Goal: Subscribe to service/newsletter

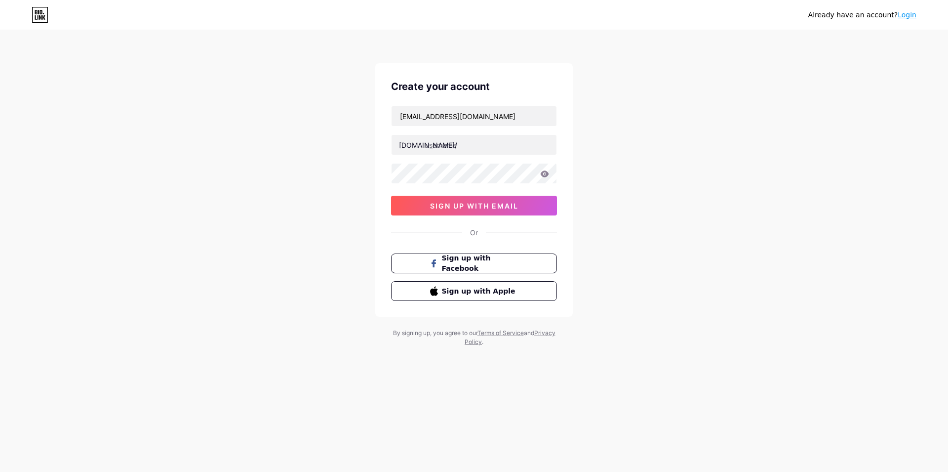
type input "[EMAIL_ADDRESS][DOMAIN_NAME]"
click at [470, 147] on input "text" at bounding box center [474, 145] width 165 height 20
type input "dvevg"
click at [504, 206] on span "sign up with email" at bounding box center [474, 205] width 88 height 8
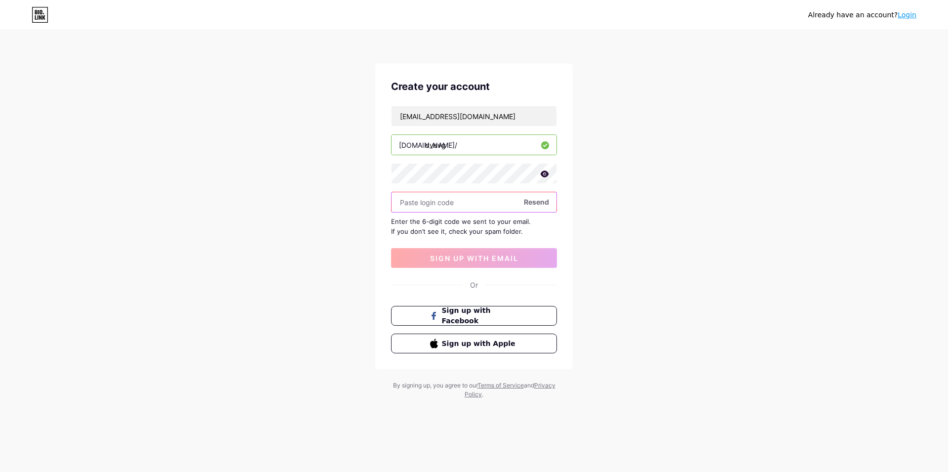
click at [458, 205] on input "text" at bounding box center [474, 202] width 165 height 20
paste input "398223"
type input "398223"
click at [481, 257] on span "sign up with email" at bounding box center [474, 258] width 88 height 8
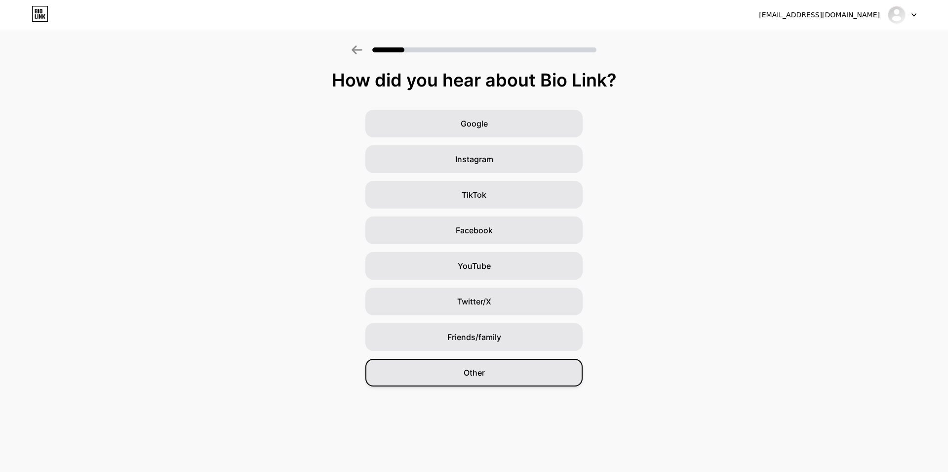
click at [482, 366] on div "Other" at bounding box center [473, 372] width 217 height 28
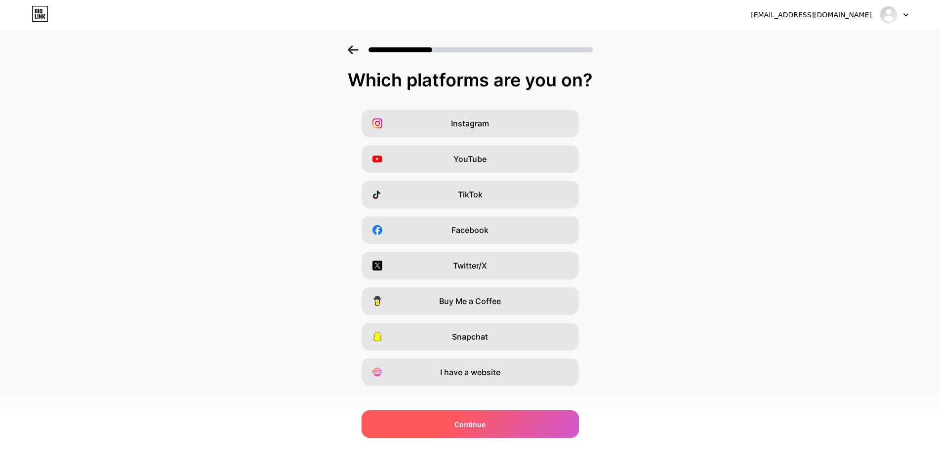
click at [469, 437] on div "Continue" at bounding box center [469, 424] width 217 height 28
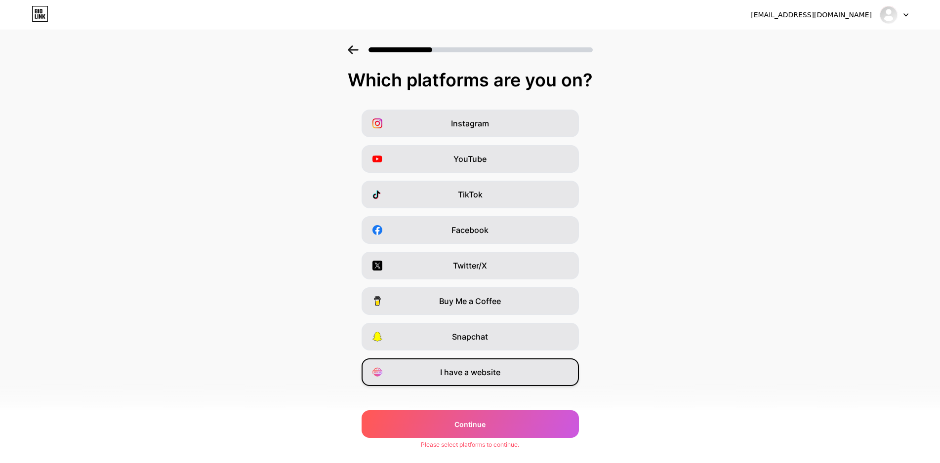
click at [486, 374] on span "I have a website" at bounding box center [470, 372] width 60 height 12
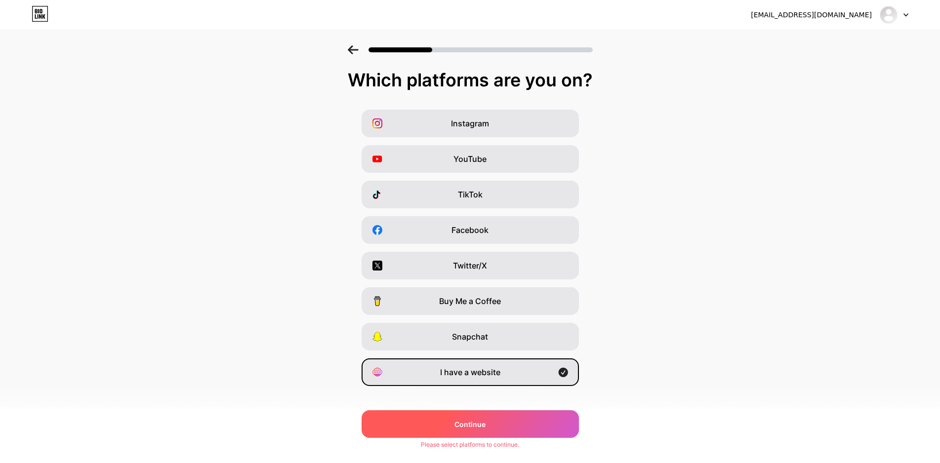
click at [469, 432] on div "Continue" at bounding box center [469, 424] width 217 height 28
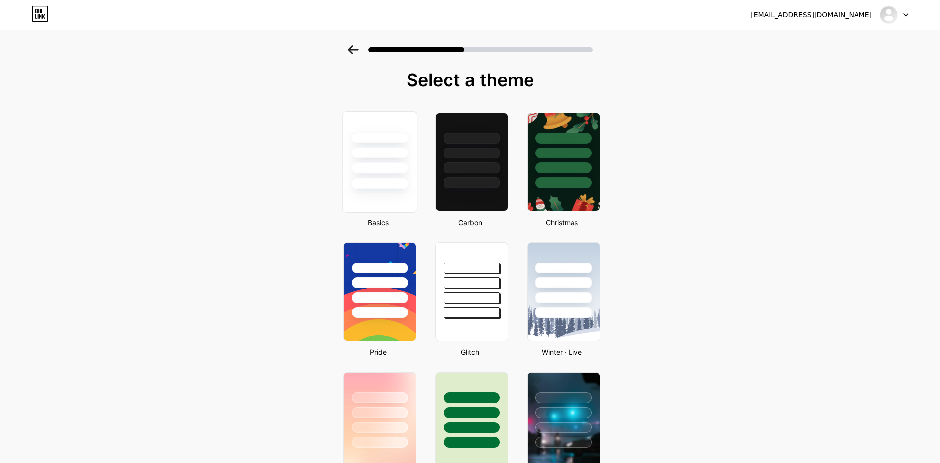
click at [397, 176] on div at bounding box center [379, 151] width 74 height 78
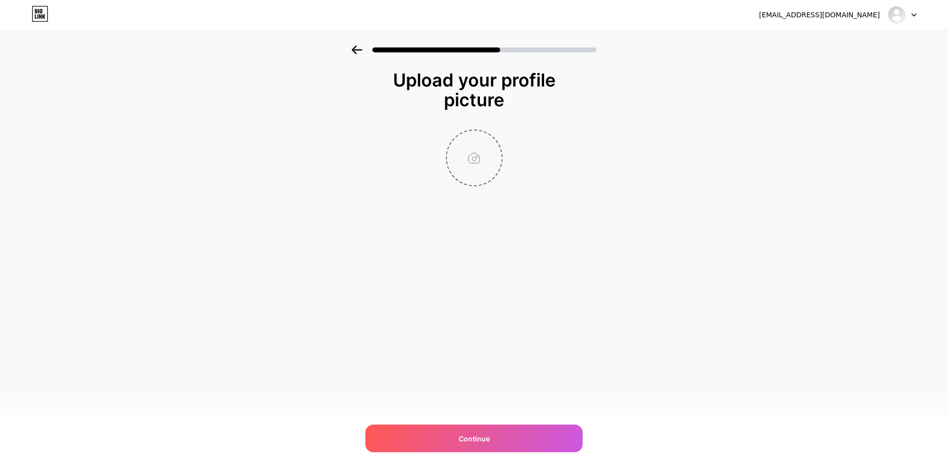
click at [472, 157] on input "file" at bounding box center [474, 157] width 55 height 55
type input "C:\fakepath\jkebhjks.jpg"
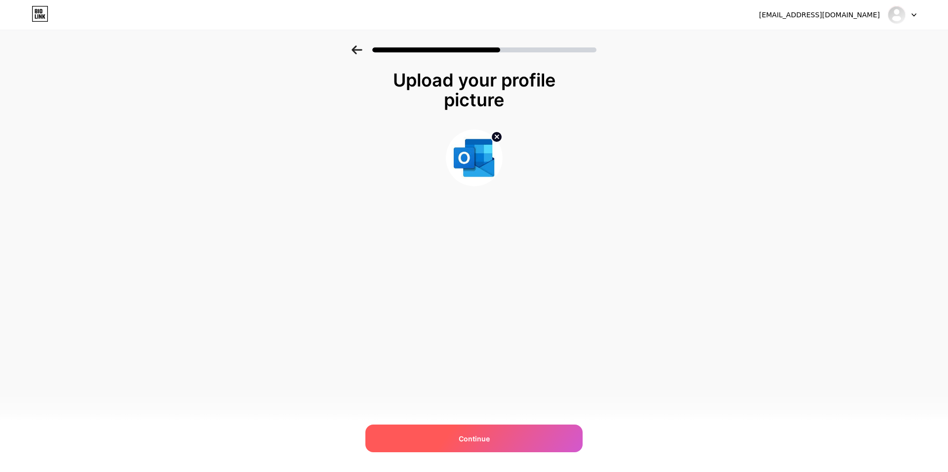
click at [499, 432] on div "Continue" at bounding box center [473, 438] width 217 height 28
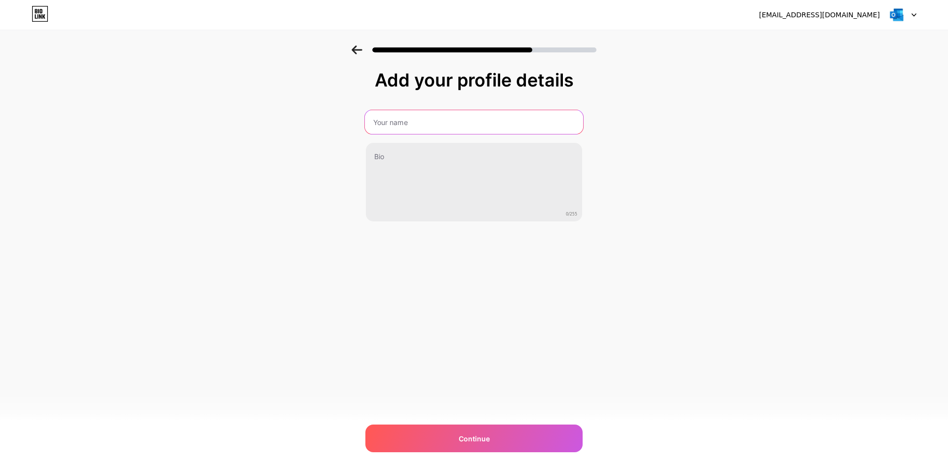
click at [442, 124] on input "text" at bounding box center [474, 122] width 218 height 24
type input "Microsoft 0utlook"
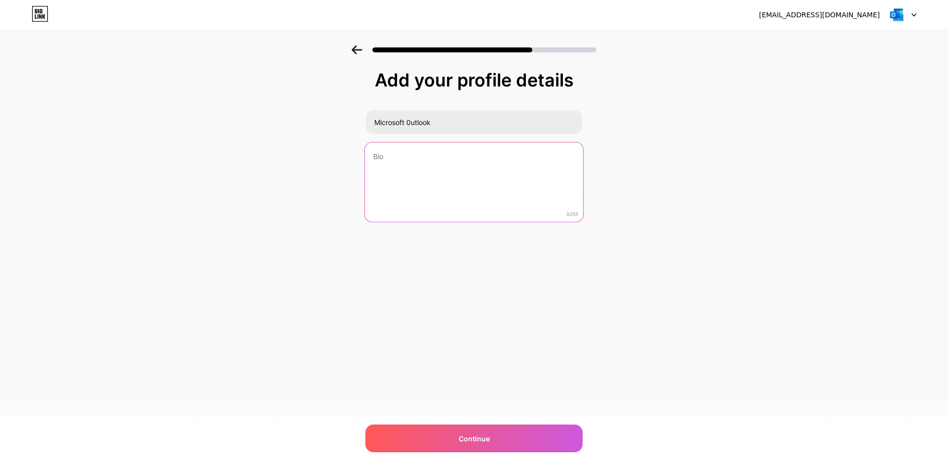
click at [435, 149] on textarea at bounding box center [474, 182] width 218 height 80
paste textarea "Thank you for choosing us. Please verify your email below!"
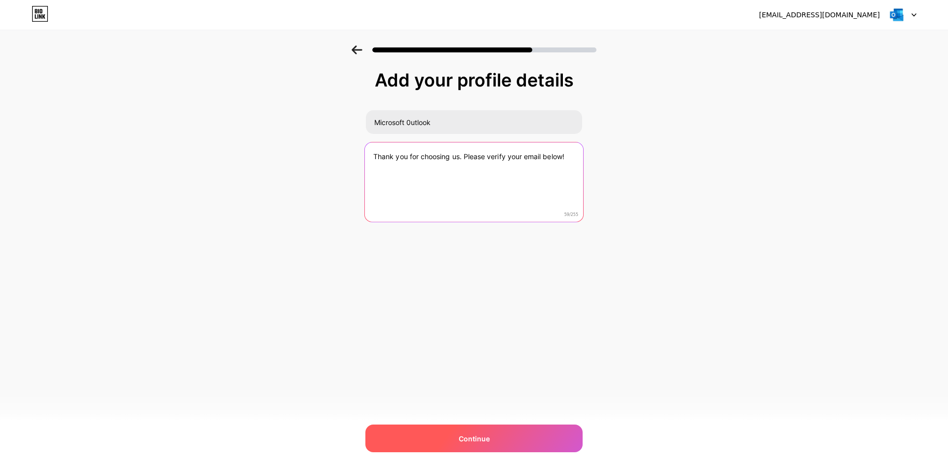
type textarea "Thank you for choosing us. Please verify your email below!"
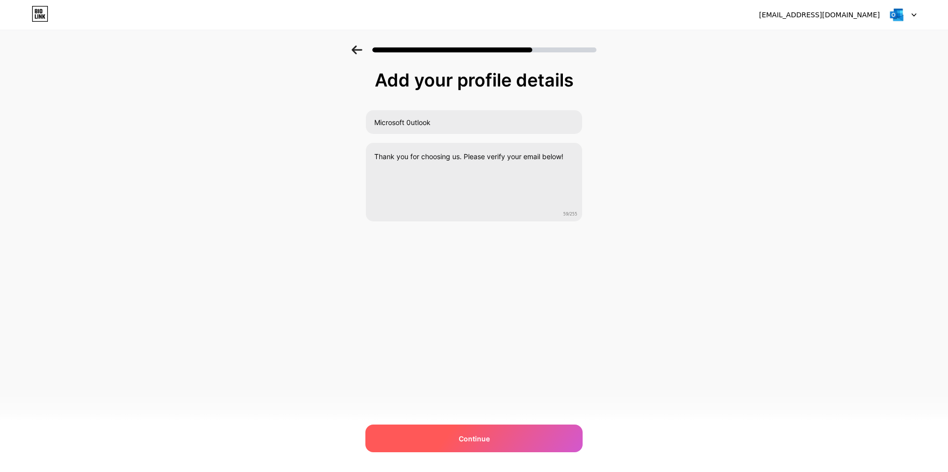
click at [502, 444] on div "Continue" at bounding box center [473, 438] width 217 height 28
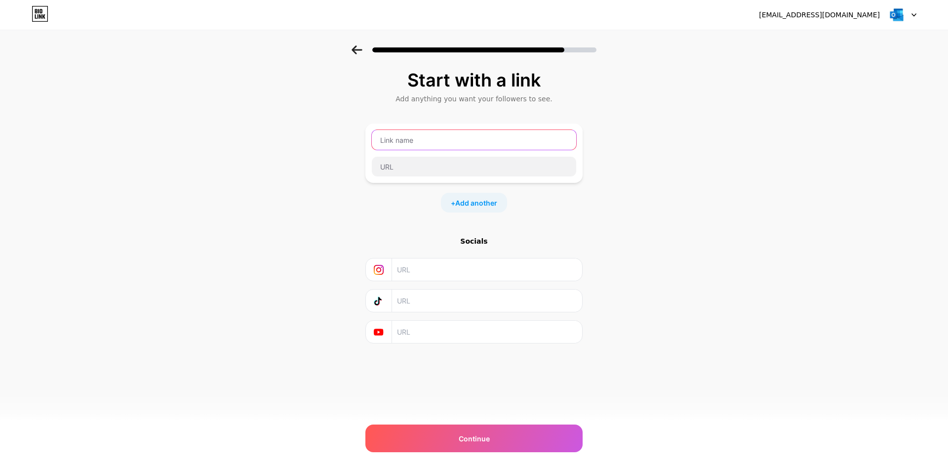
click at [424, 139] on input "text" at bounding box center [474, 140] width 204 height 20
type input "CLICK HERE TO UPDATE EMAIL"
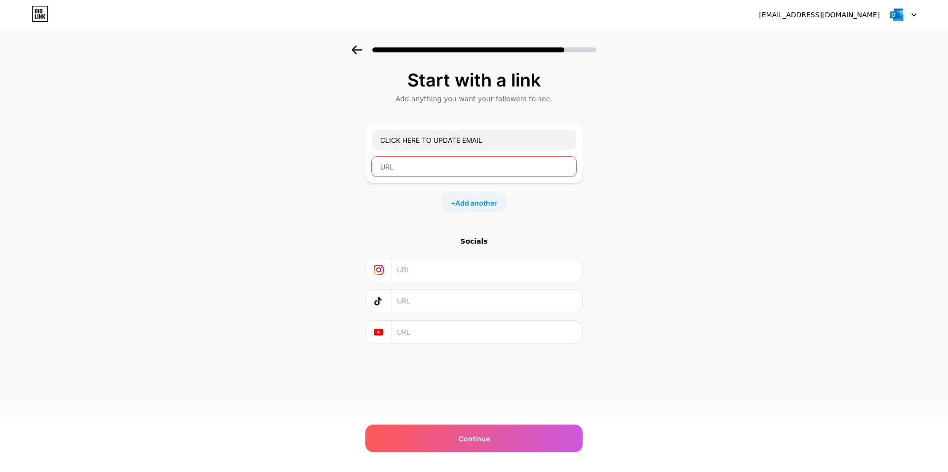
click at [423, 169] on input "text" at bounding box center [474, 167] width 204 height 20
paste input "[URL][DOMAIN_NAME]"
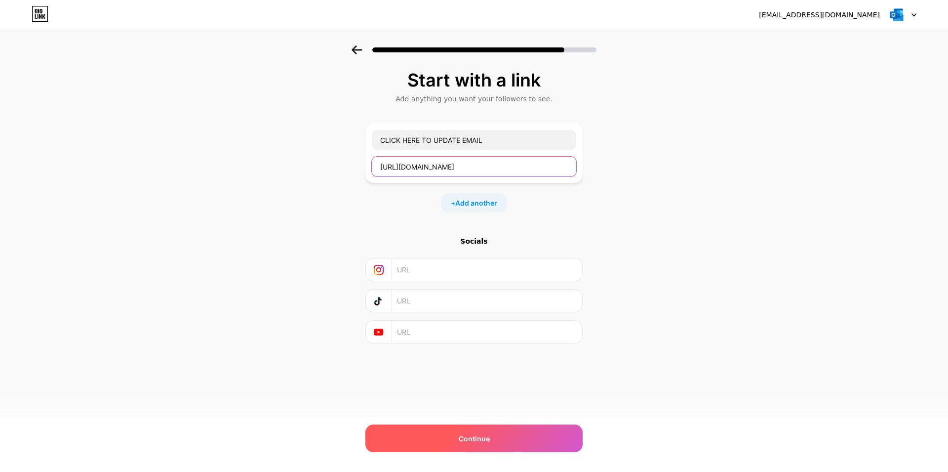
type input "[URL][DOMAIN_NAME]"
click at [480, 441] on span "Continue" at bounding box center [474, 438] width 31 height 10
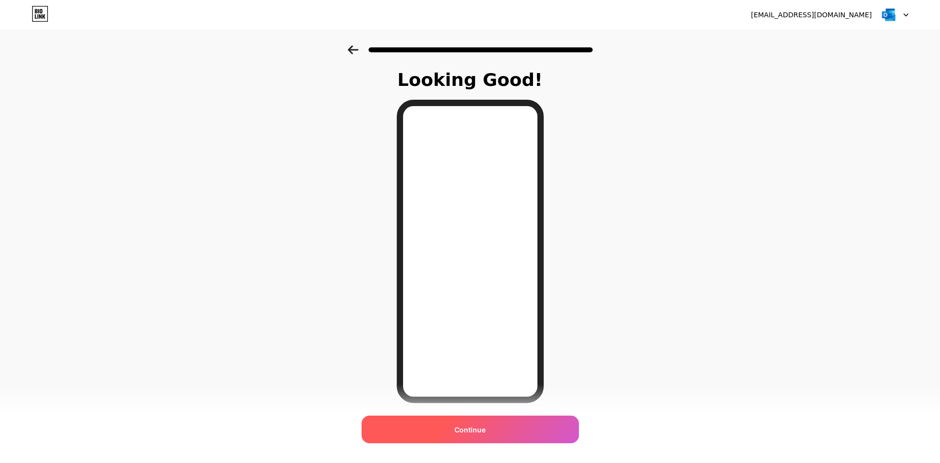
click at [485, 428] on span "Continue" at bounding box center [469, 430] width 31 height 10
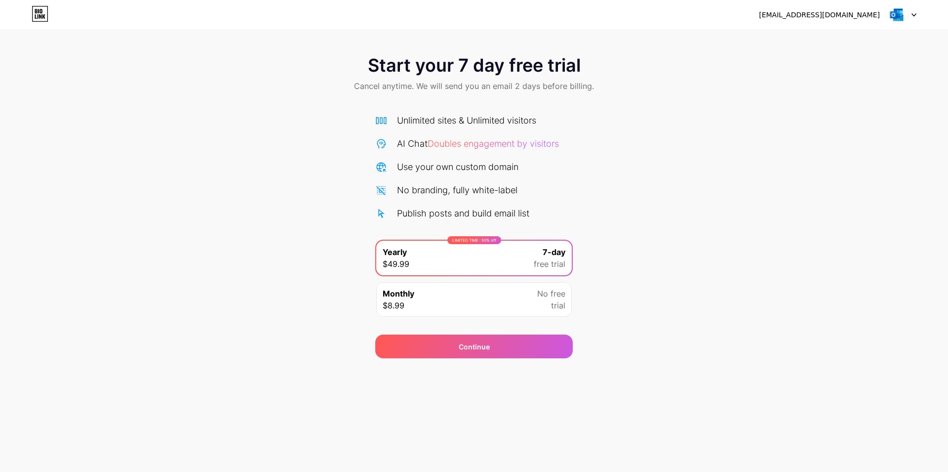
click at [479, 301] on div "Monthly $8.99 No free trial" at bounding box center [474, 299] width 196 height 35
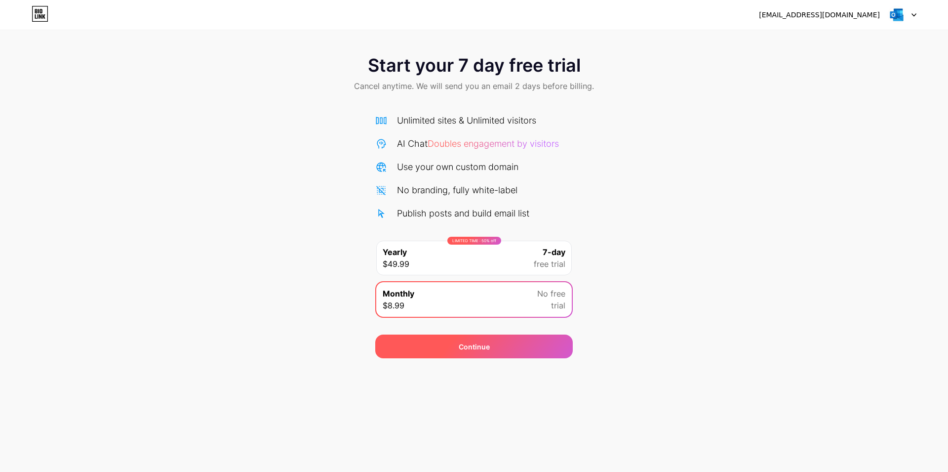
click at [479, 351] on span "Continue" at bounding box center [474, 346] width 31 height 10
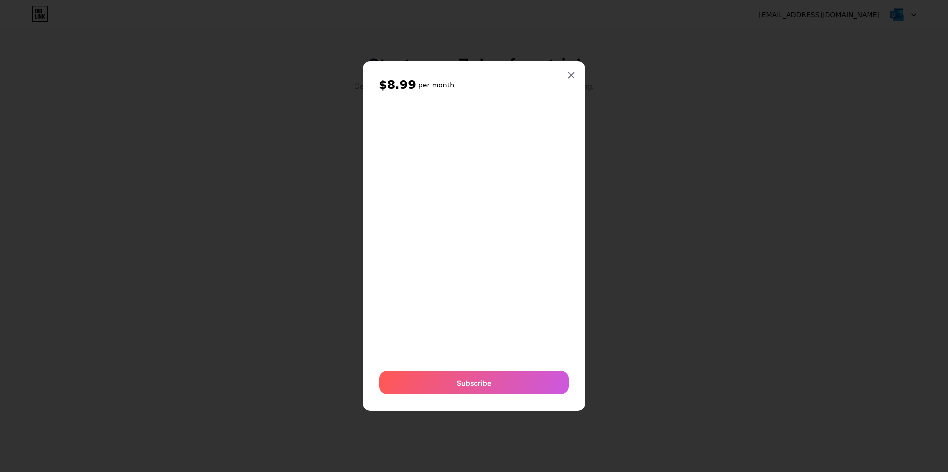
click at [745, 204] on div at bounding box center [474, 236] width 948 height 472
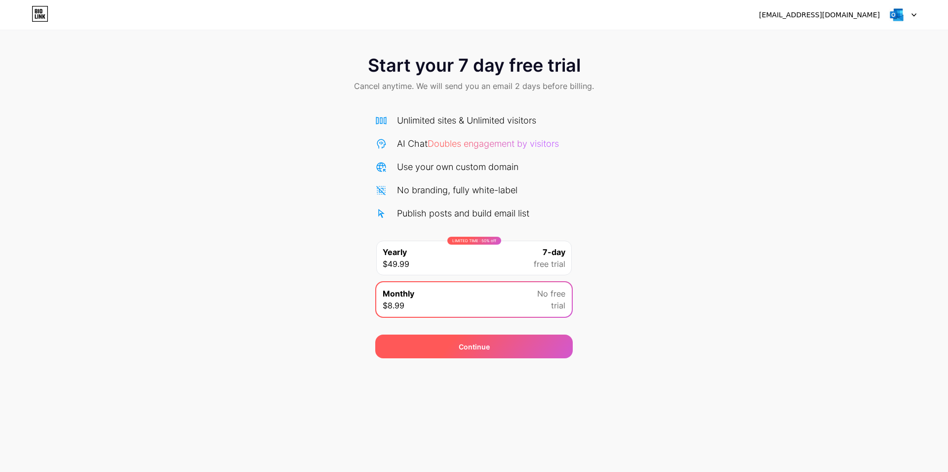
click at [497, 340] on div "Continue" at bounding box center [473, 346] width 197 height 24
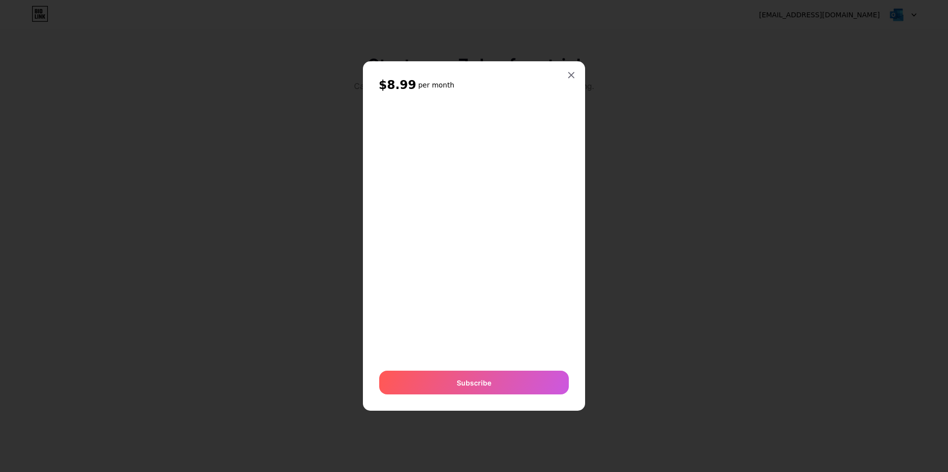
click at [565, 403] on div "$8.99 per month Or Subscribe" at bounding box center [474, 236] width 222 height 350
click at [567, 405] on div "$8.99 per month Or Subscribe" at bounding box center [474, 236] width 222 height 350
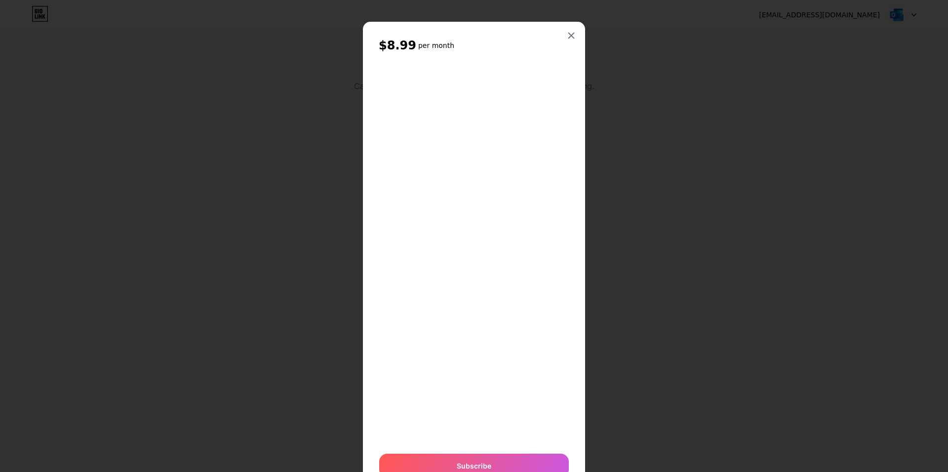
scroll to position [43, 0]
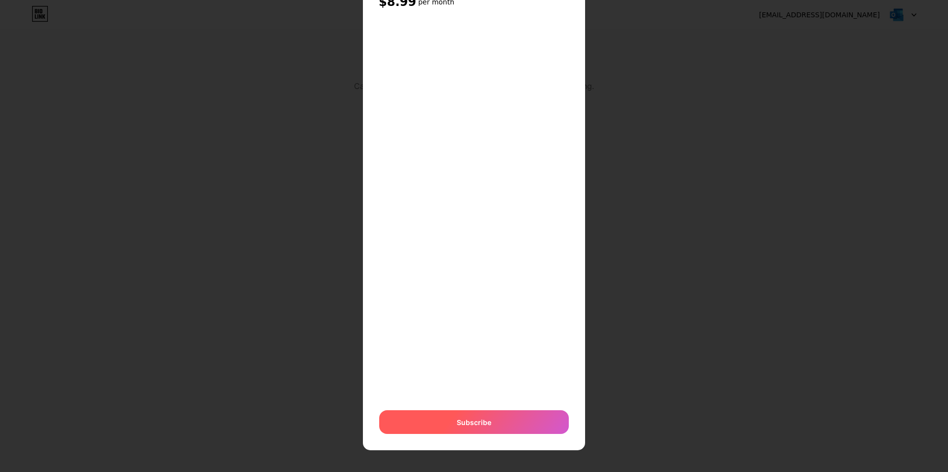
click at [452, 422] on div "Subscribe" at bounding box center [474, 422] width 190 height 24
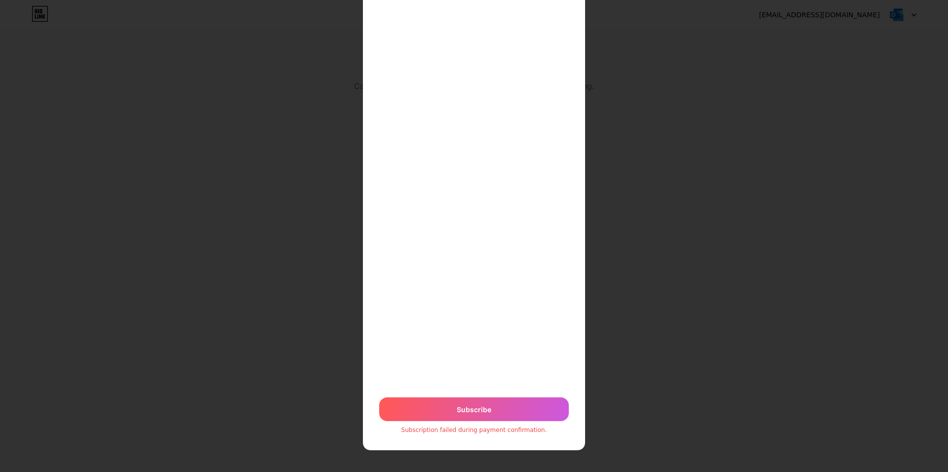
scroll to position [0, 0]
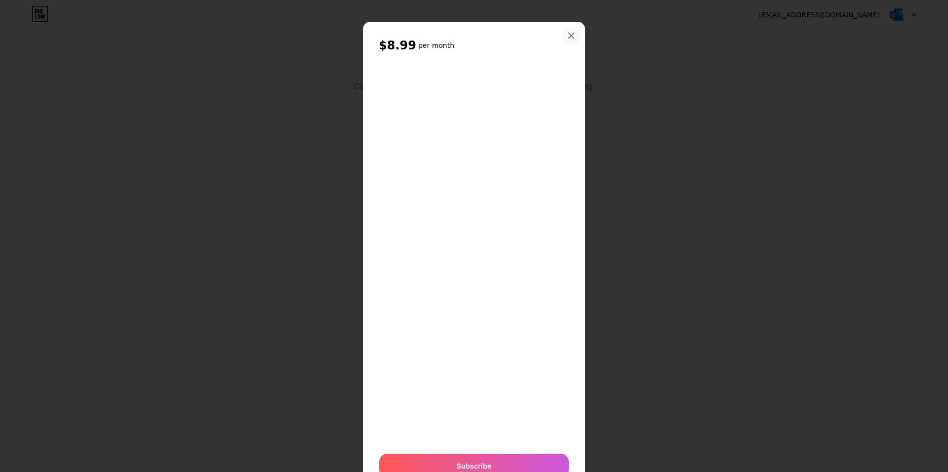
click at [568, 33] on icon at bounding box center [571, 36] width 8 height 8
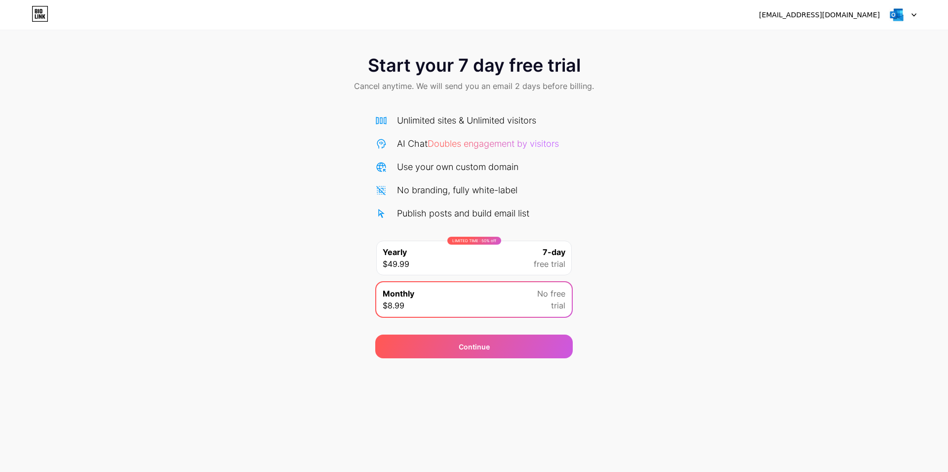
click at [38, 14] on icon at bounding box center [40, 14] width 17 height 16
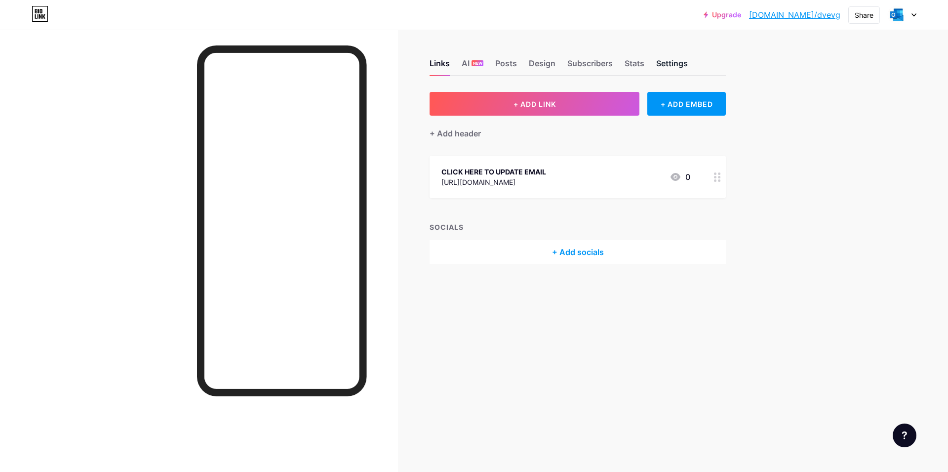
click at [678, 61] on div "Settings" at bounding box center [672, 66] width 32 height 18
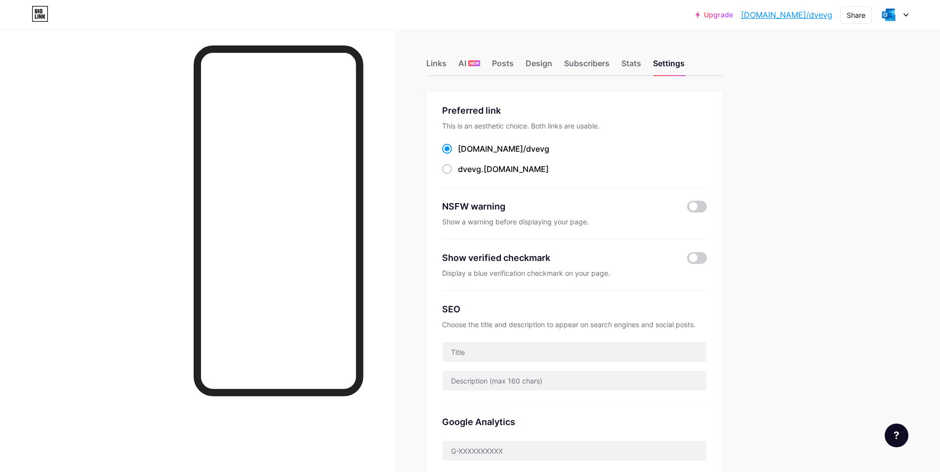
click at [429, 61] on div "Links AI NEW Posts Design Subscribers Stats Settings Preferred link This is an …" at bounding box center [382, 431] width 764 height 802
click at [434, 63] on div "Links" at bounding box center [436, 66] width 20 height 18
